Goal: Check status: Check status

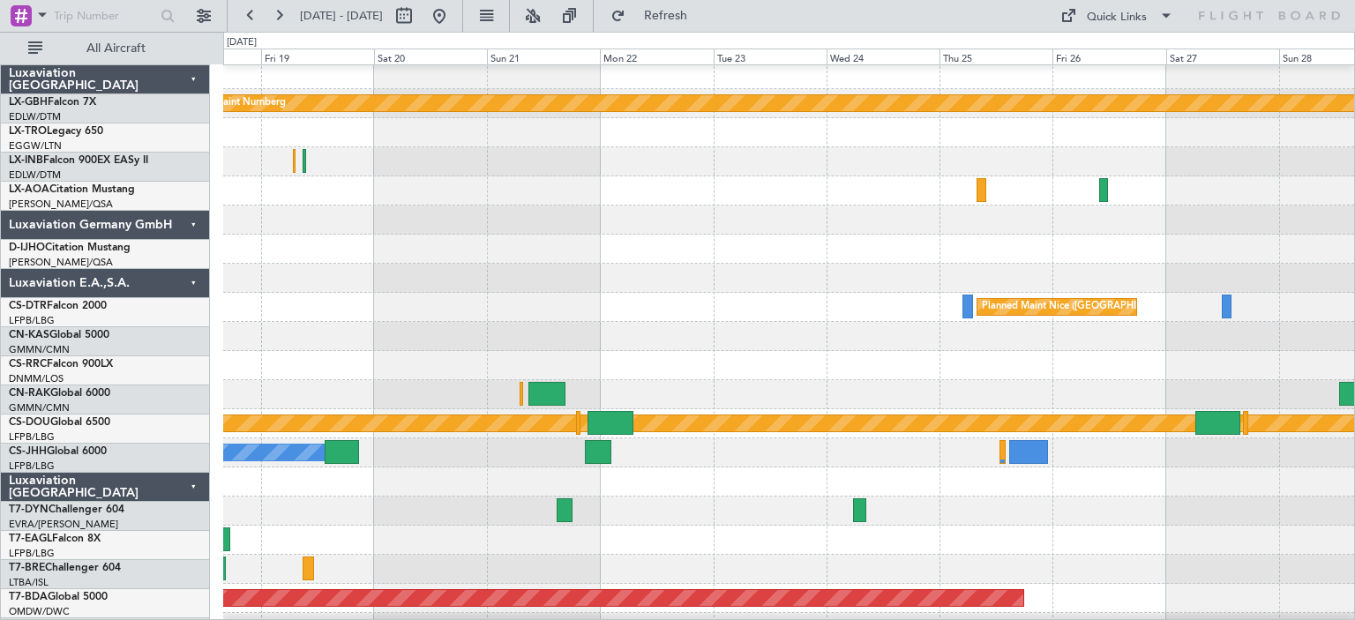
scroll to position [10, 0]
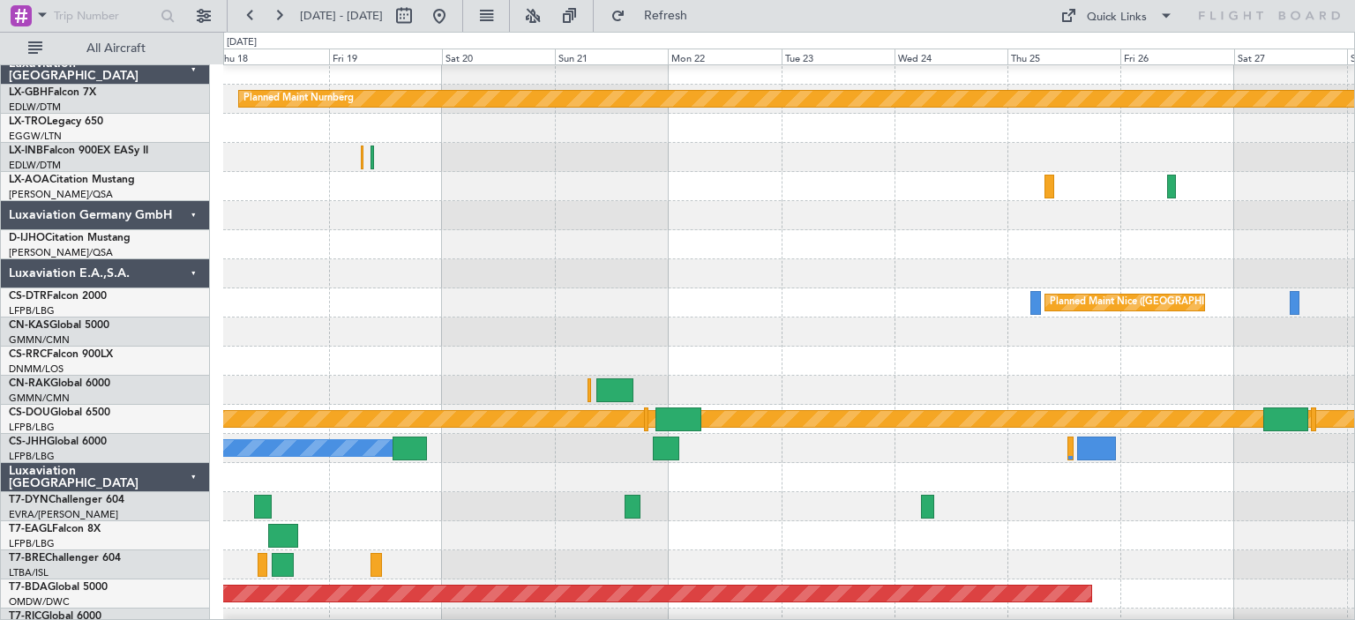
click at [1237, 193] on div at bounding box center [788, 186] width 1131 height 29
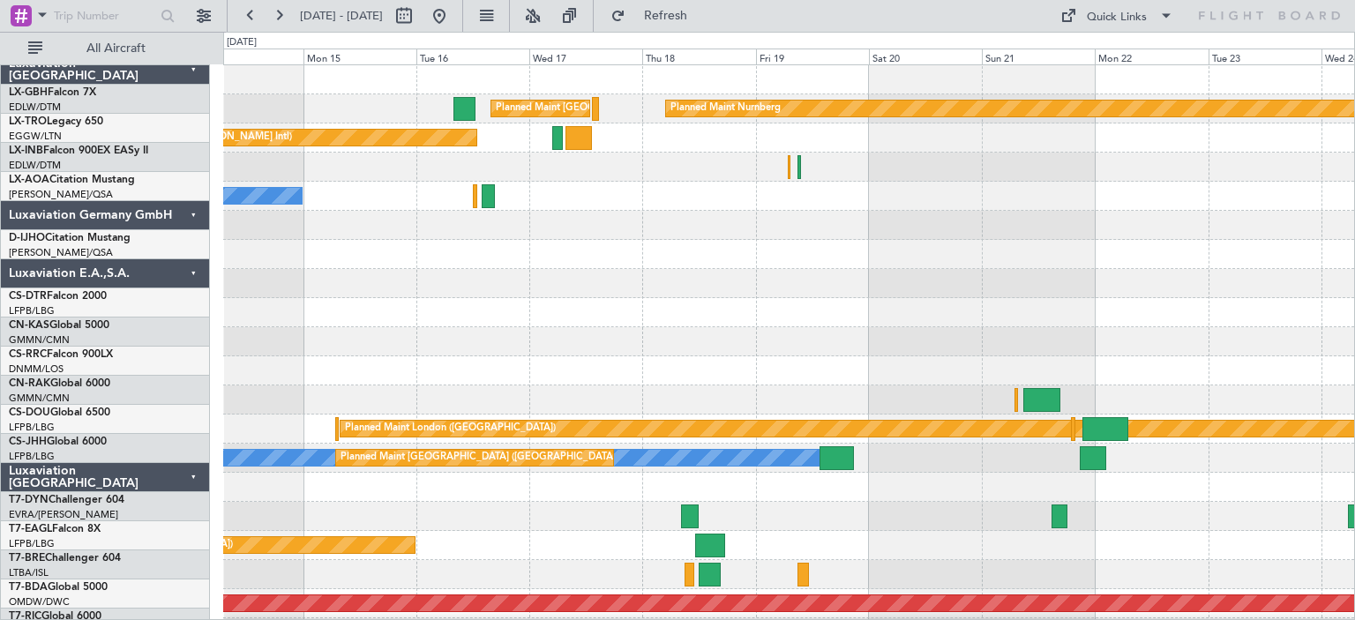
scroll to position [0, 0]
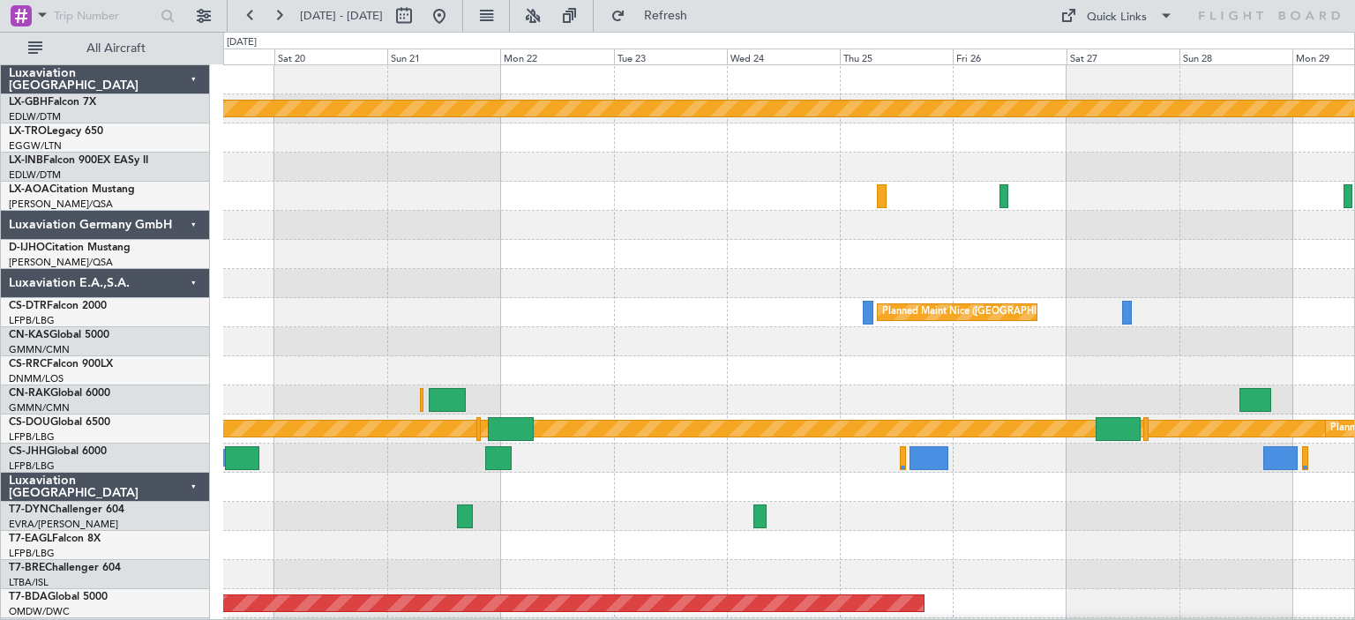
click at [857, 208] on div at bounding box center [788, 196] width 1131 height 29
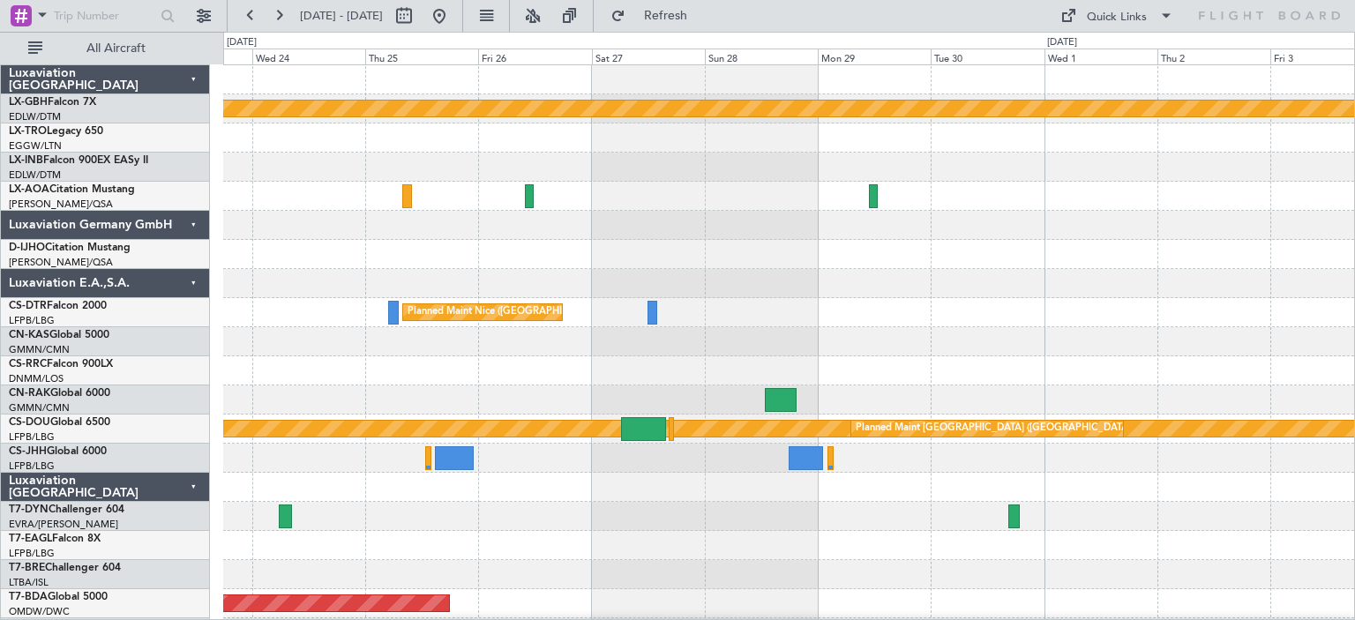
click at [800, 197] on div "No Crew Antwerp ([GEOGRAPHIC_DATA])" at bounding box center [788, 196] width 1131 height 29
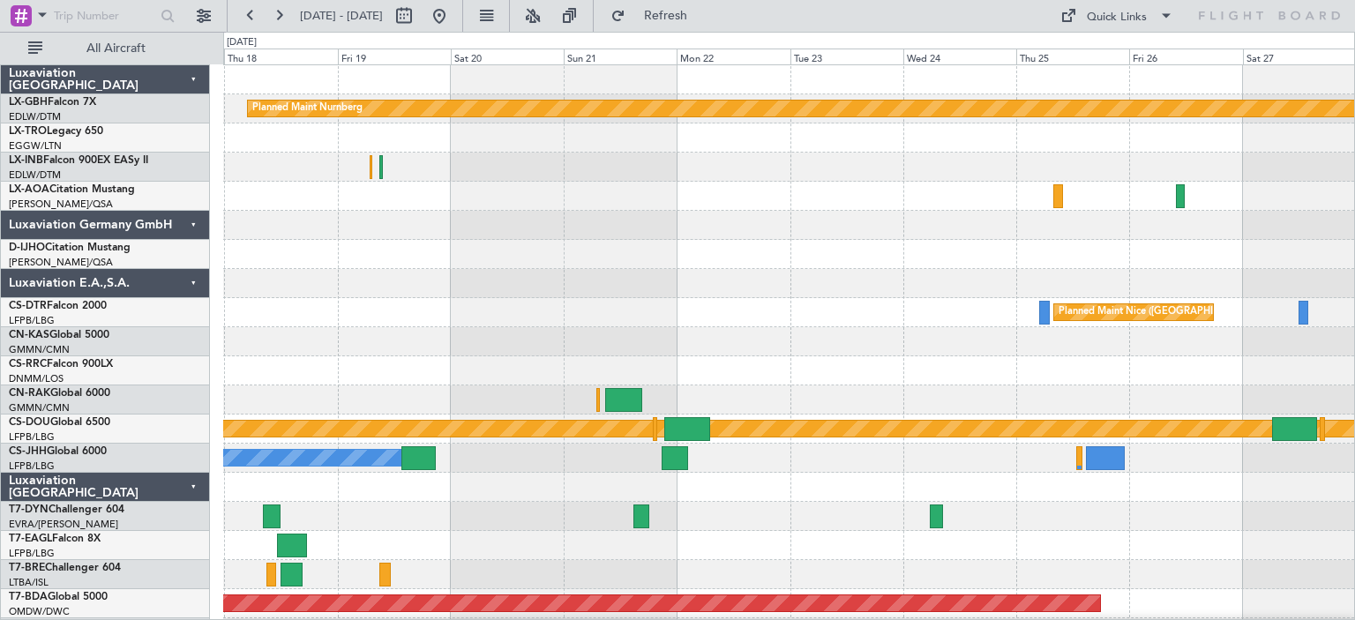
click at [531, 213] on div at bounding box center [788, 225] width 1131 height 29
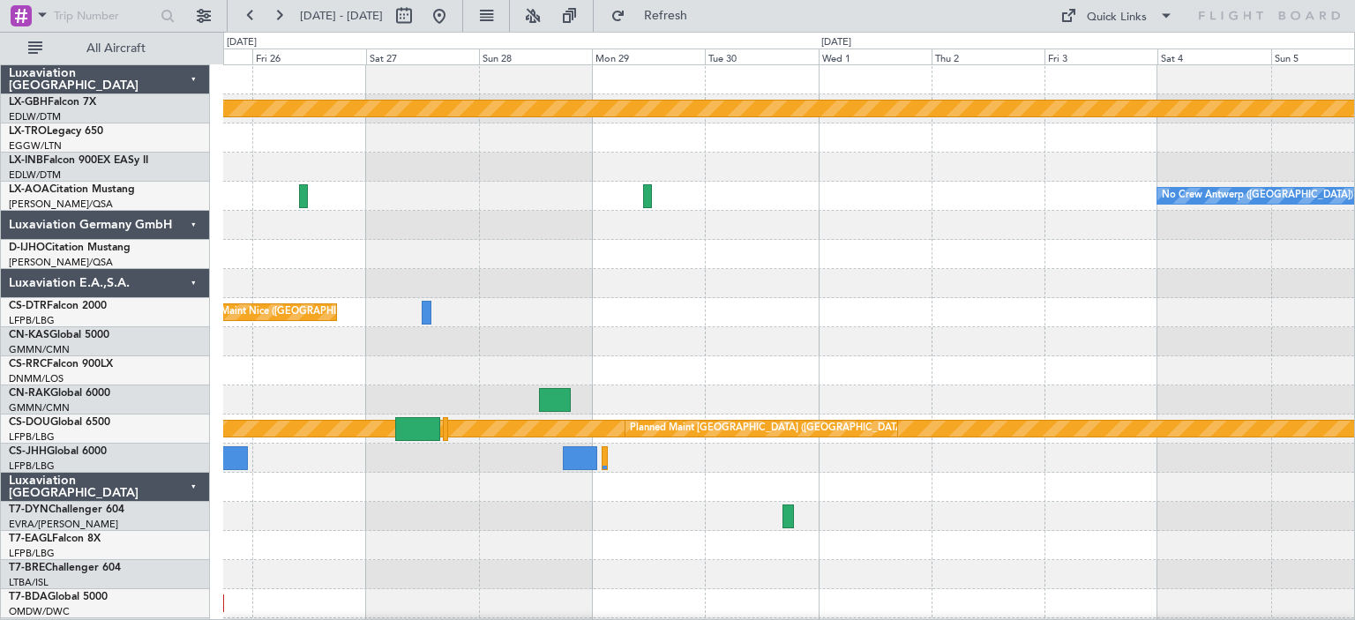
click at [267, 202] on div "No Crew Antwerp ([GEOGRAPHIC_DATA])" at bounding box center [788, 196] width 1131 height 29
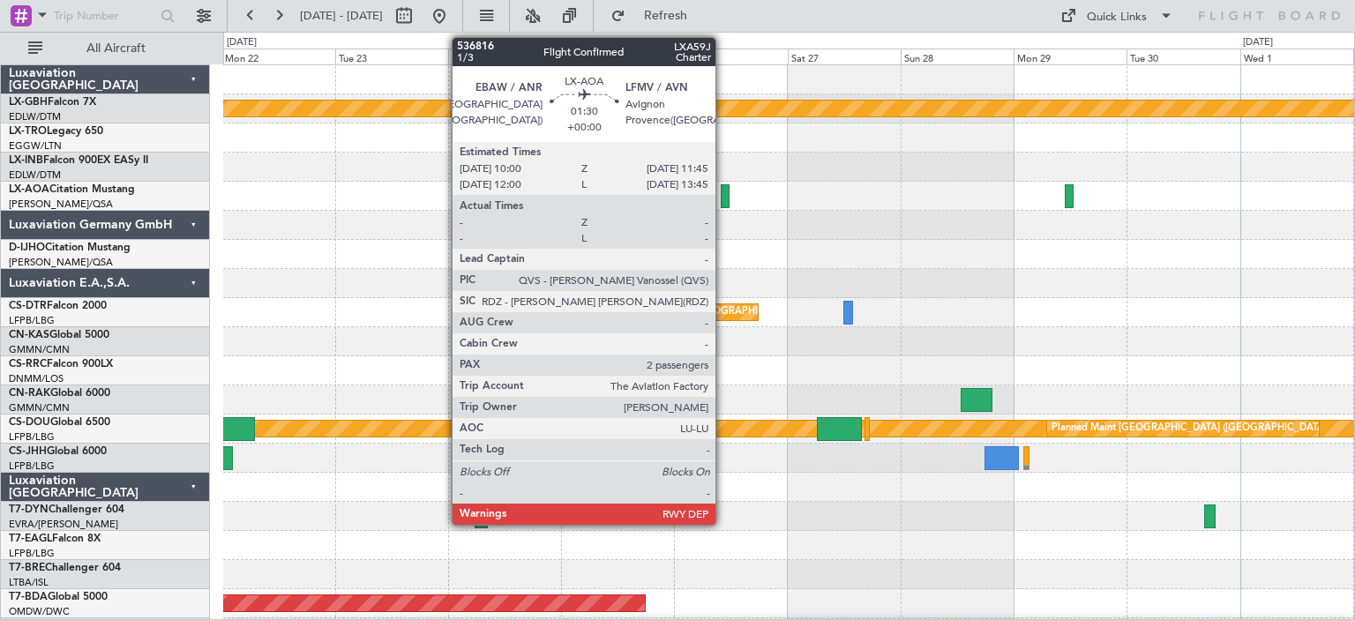
click at [723, 196] on div at bounding box center [724, 196] width 9 height 24
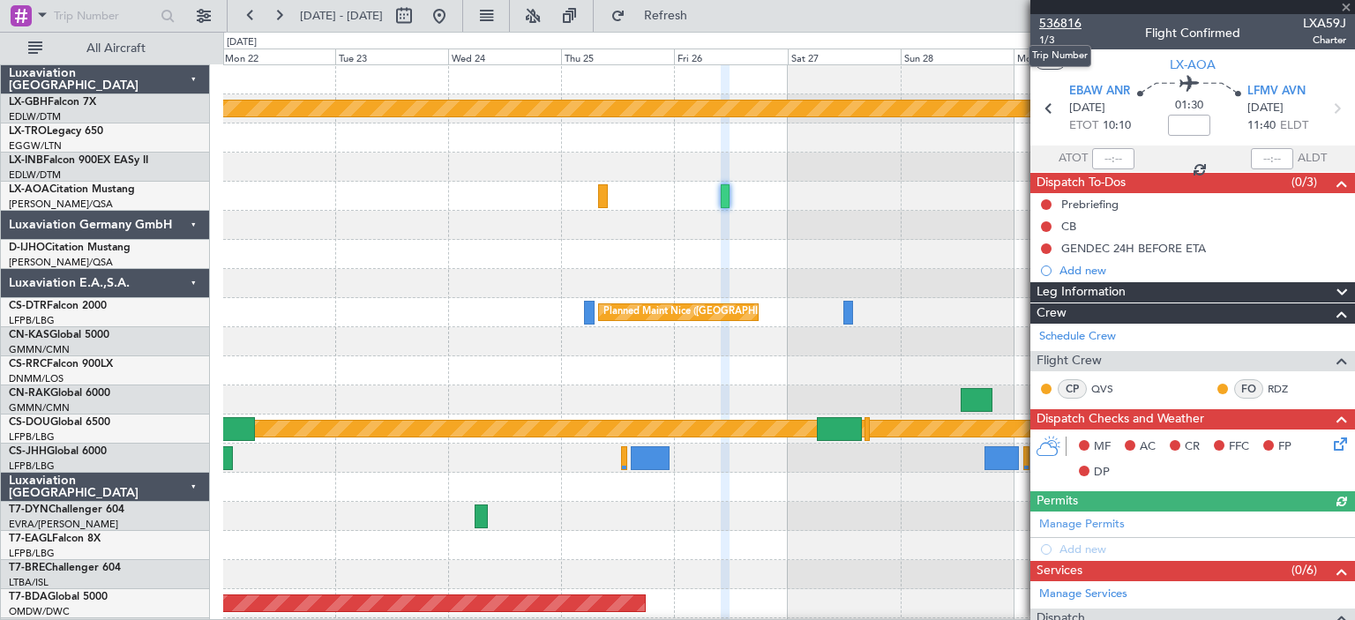
click at [1048, 25] on span "536816" at bounding box center [1060, 23] width 42 height 19
click at [1349, 8] on span at bounding box center [1346, 8] width 18 height 16
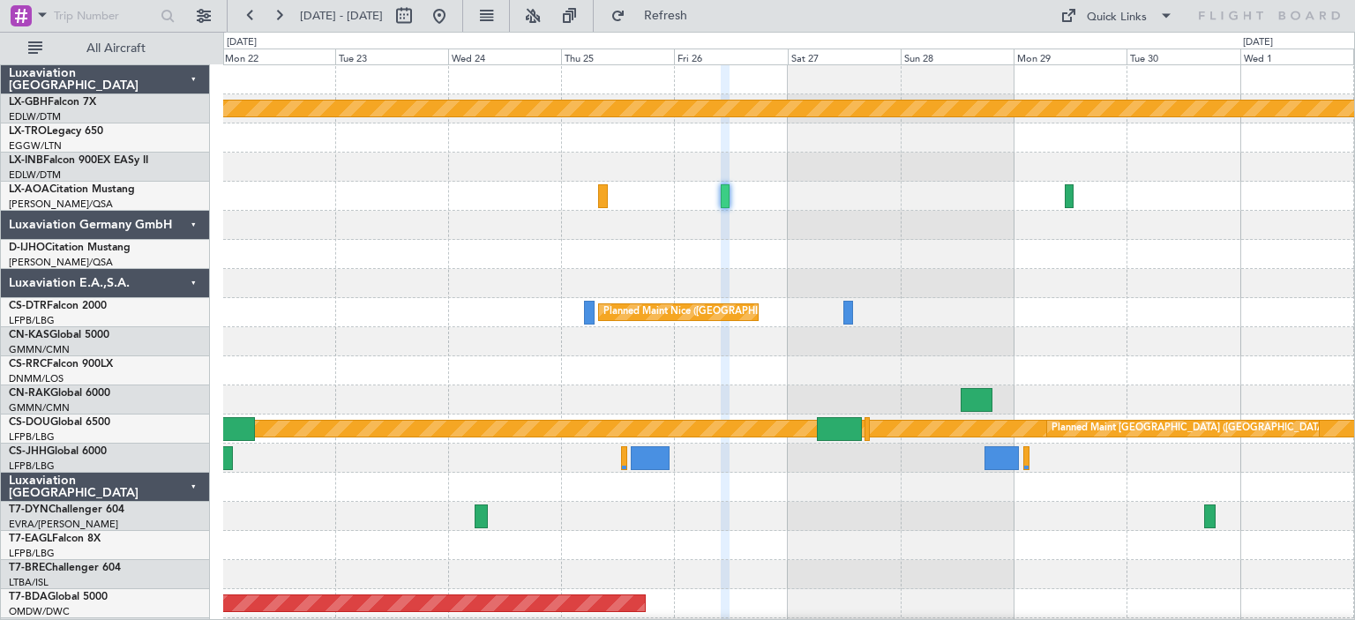
type input "0"
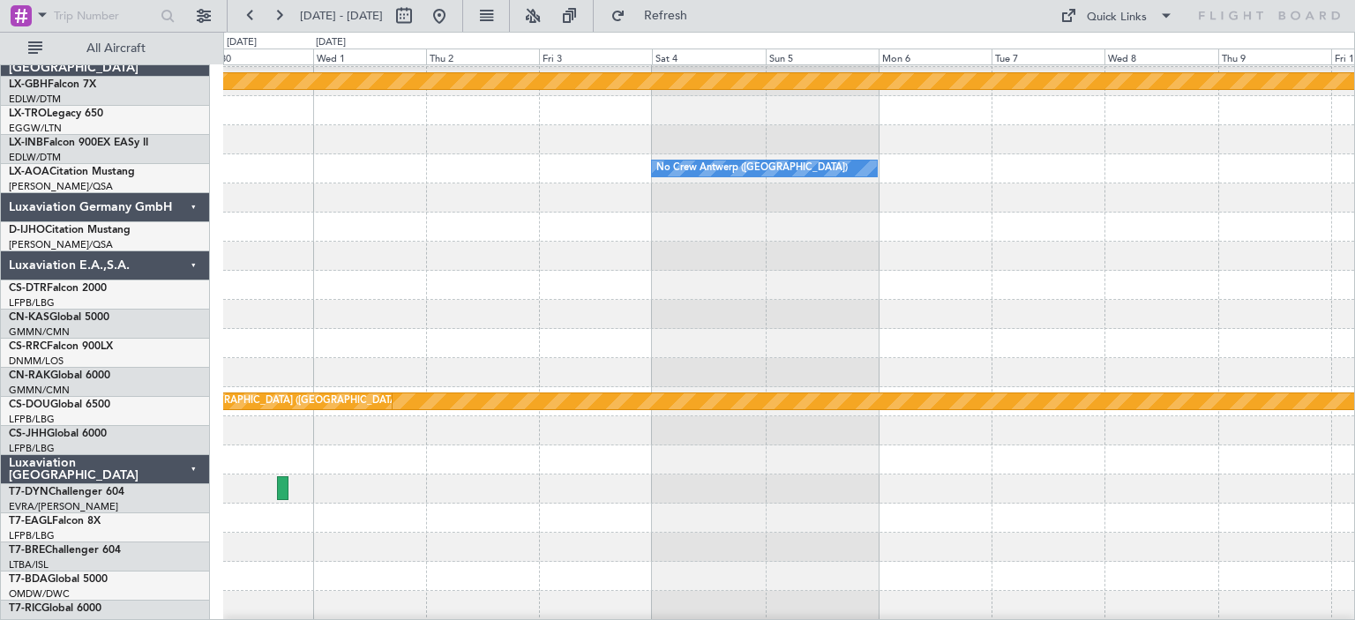
scroll to position [27, 0]
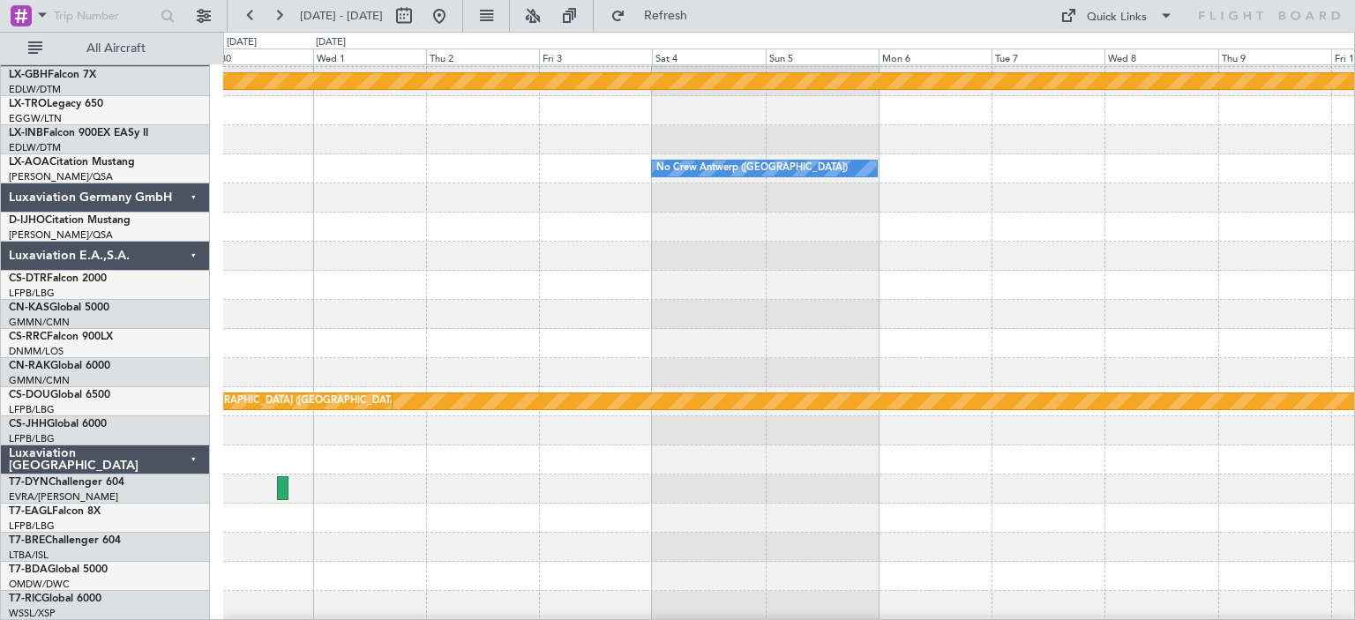
click at [211, 317] on div "Planned Maint Nurnberg No Crew [GEOGRAPHIC_DATA] ([GEOGRAPHIC_DATA]) No Crew [G…" at bounding box center [677, 326] width 1355 height 588
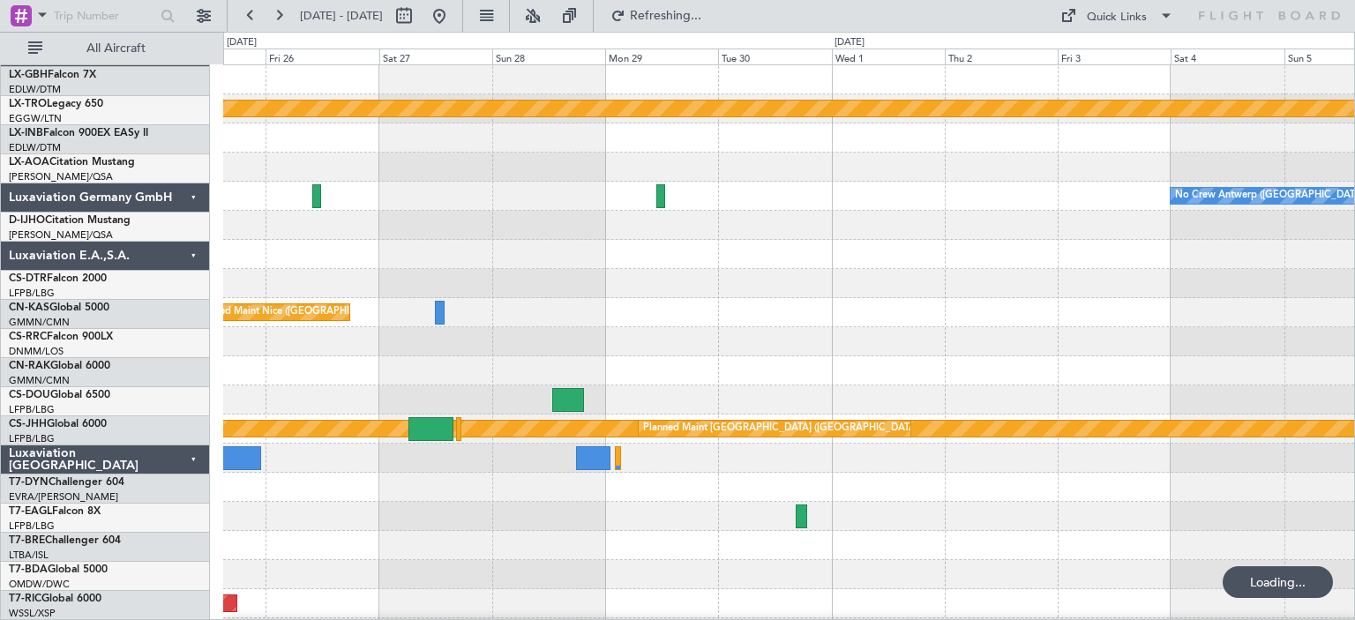
scroll to position [0, 0]
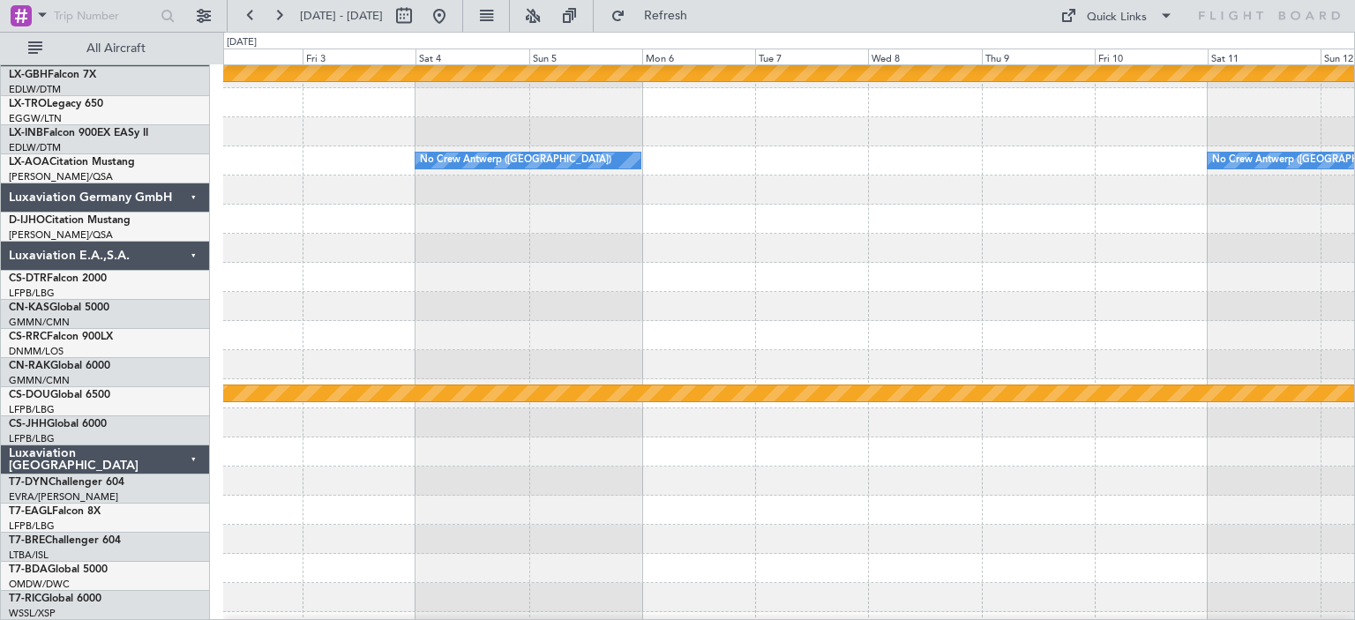
scroll to position [35, 0]
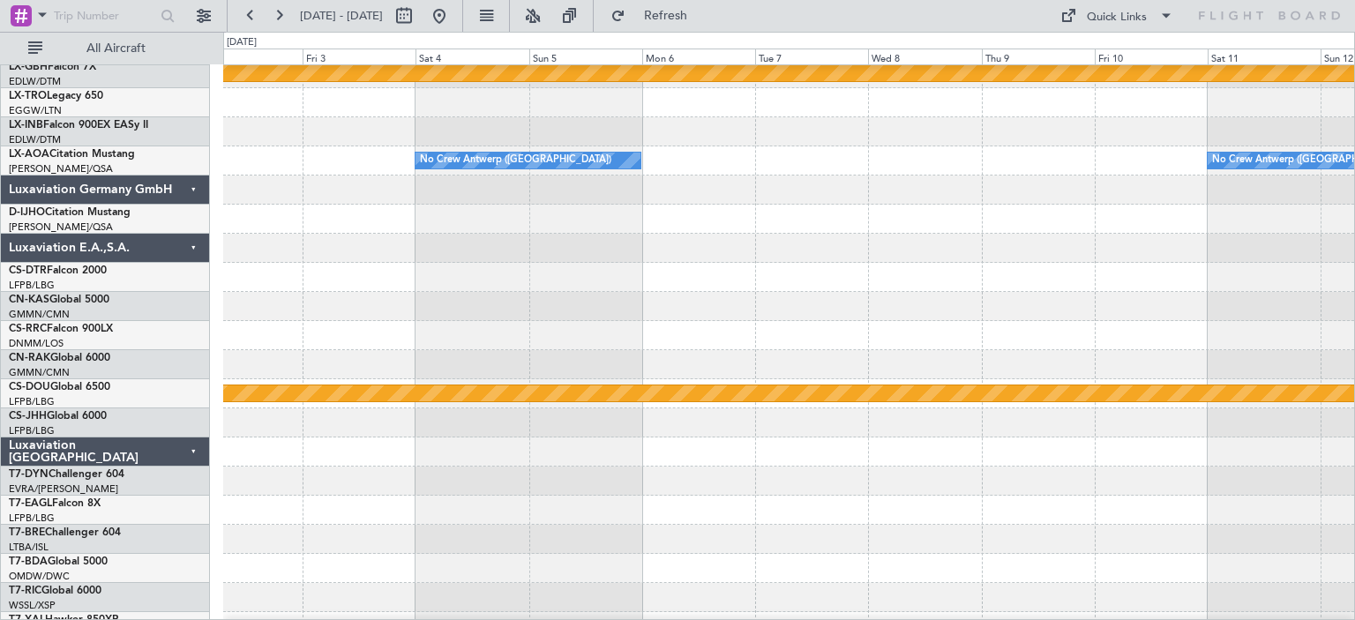
click at [341, 160] on div "No Crew Antwerp ([GEOGRAPHIC_DATA]) No Crew [GEOGRAPHIC_DATA] ([GEOGRAPHIC_DATA…" at bounding box center [788, 160] width 1131 height 29
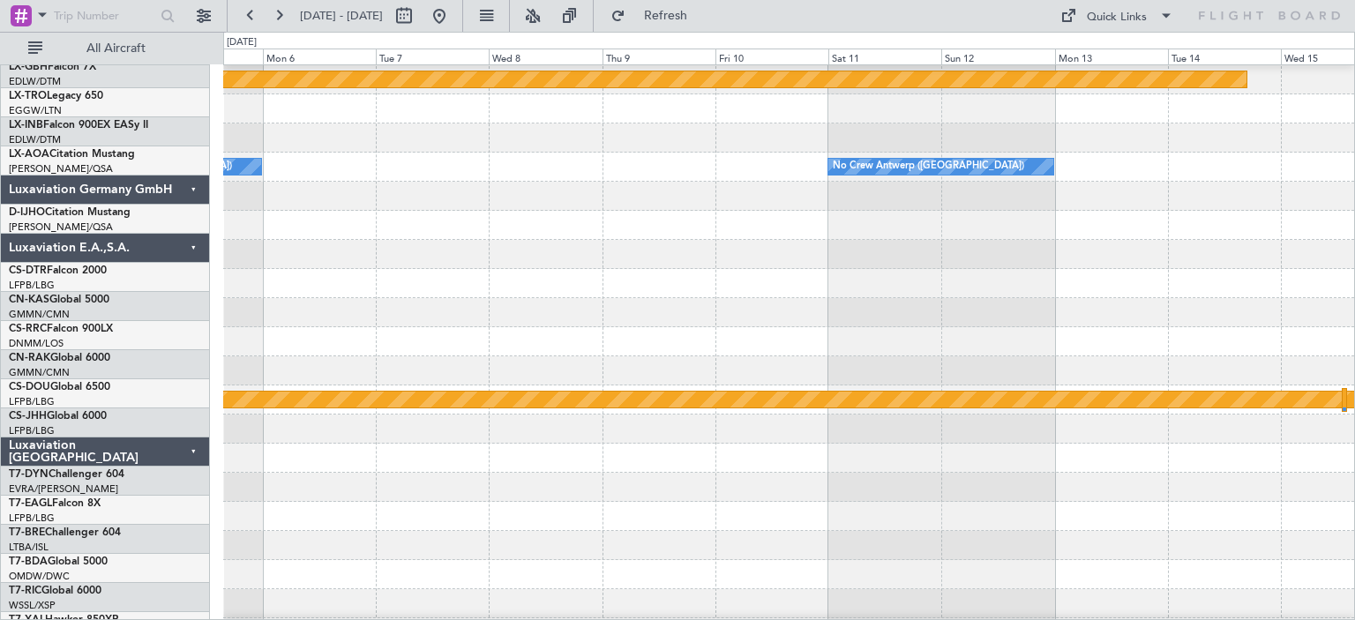
scroll to position [28, 0]
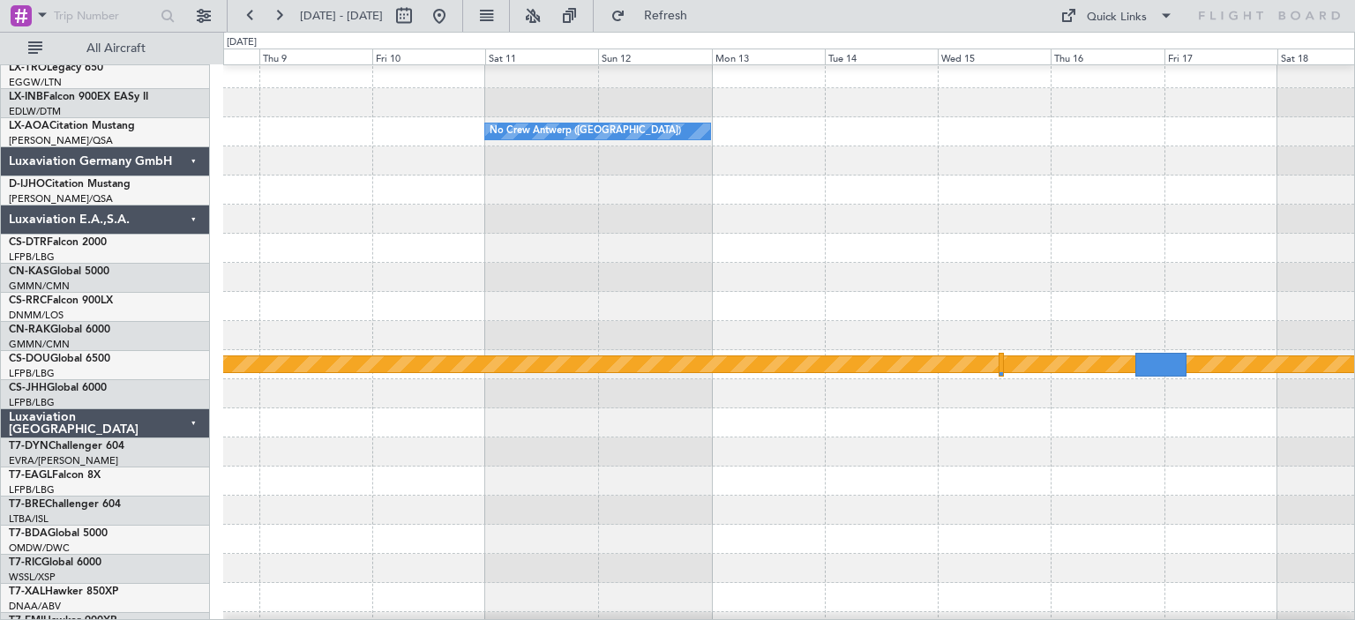
click at [1147, 146] on div "No Crew Antwerp ([GEOGRAPHIC_DATA])" at bounding box center [788, 131] width 1131 height 29
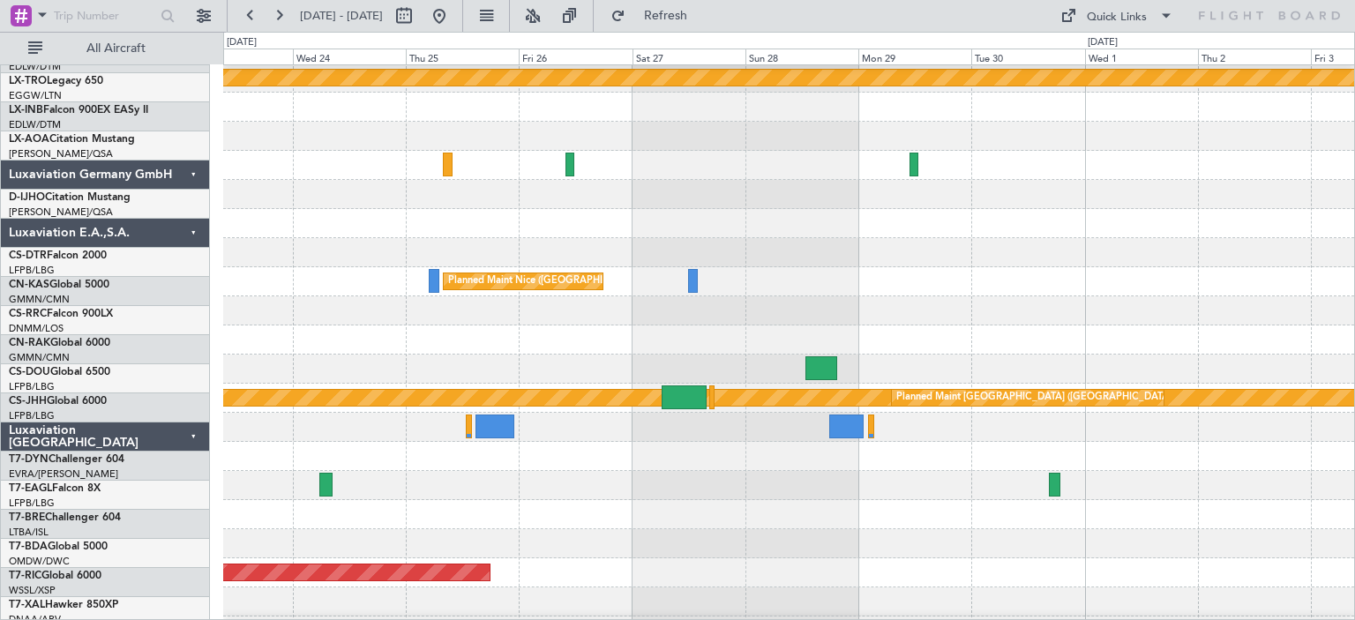
scroll to position [31, 0]
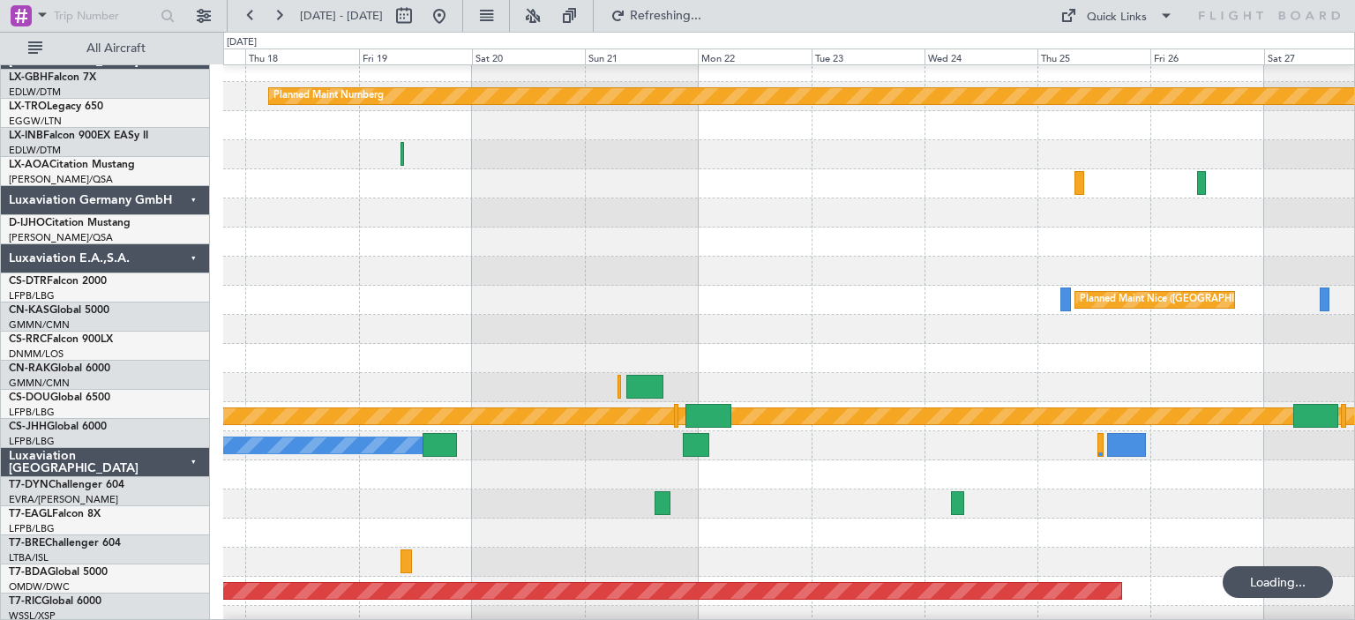
click at [992, 188] on div at bounding box center [788, 183] width 1131 height 29
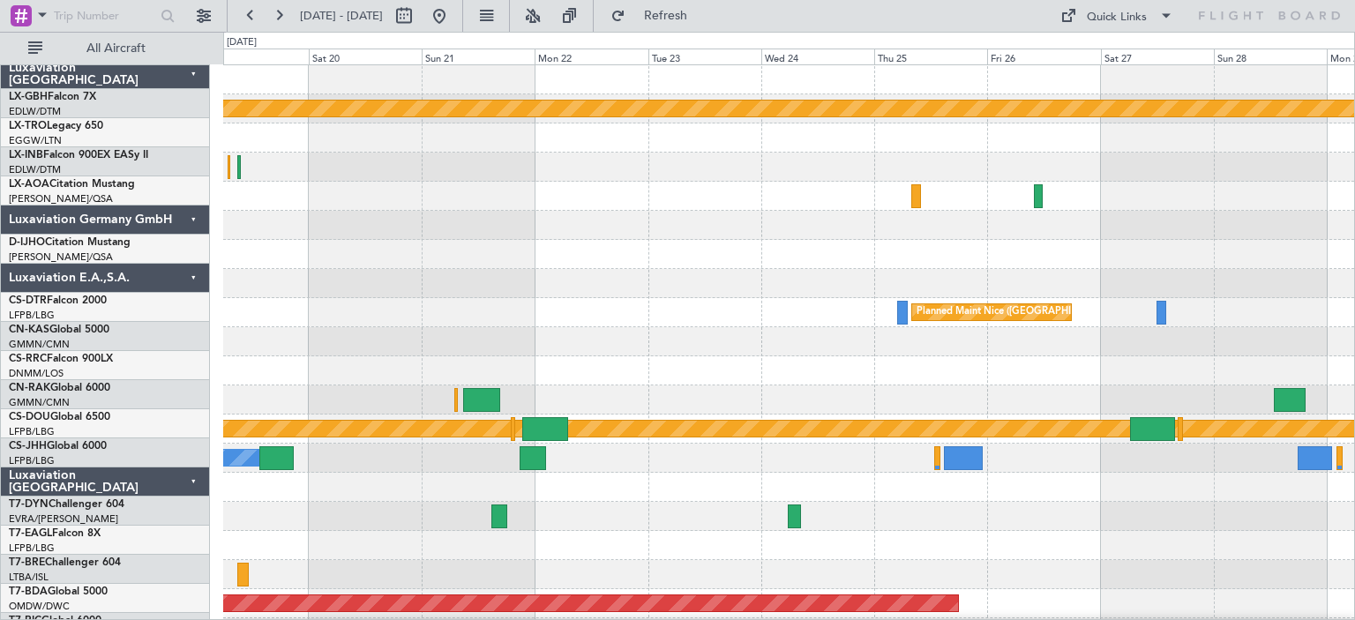
scroll to position [0, 0]
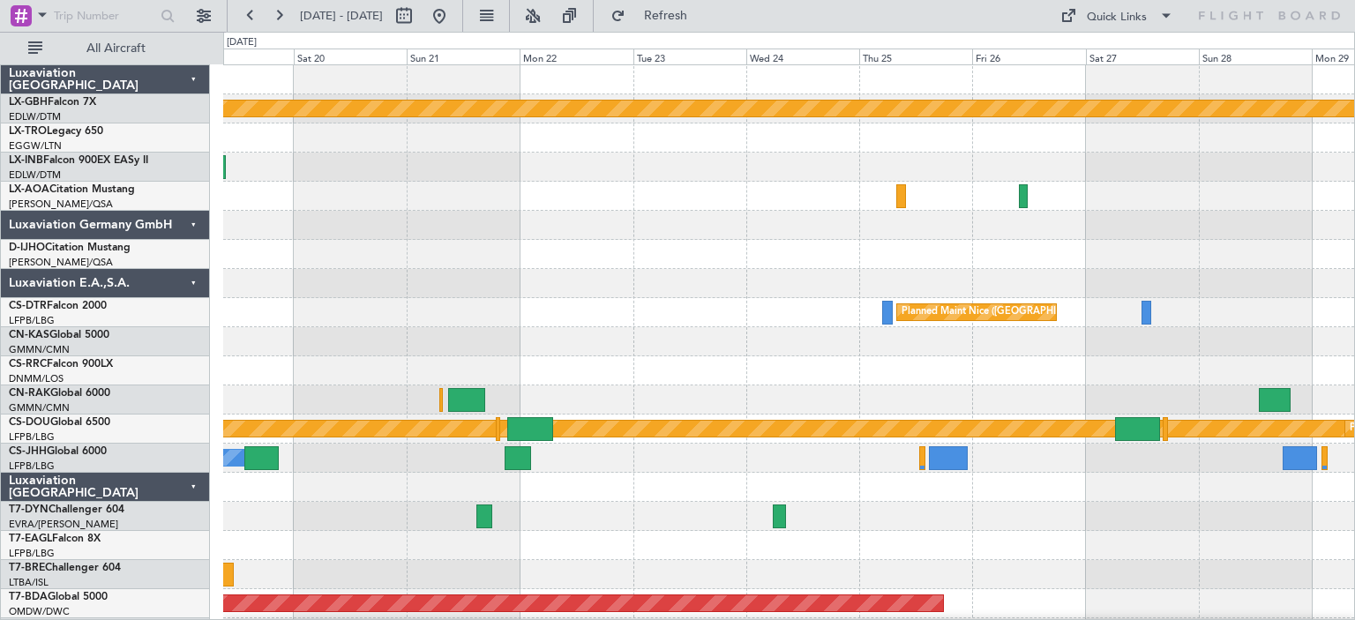
click at [663, 203] on div at bounding box center [788, 196] width 1131 height 29
